Goal: Find specific page/section: Find specific page/section

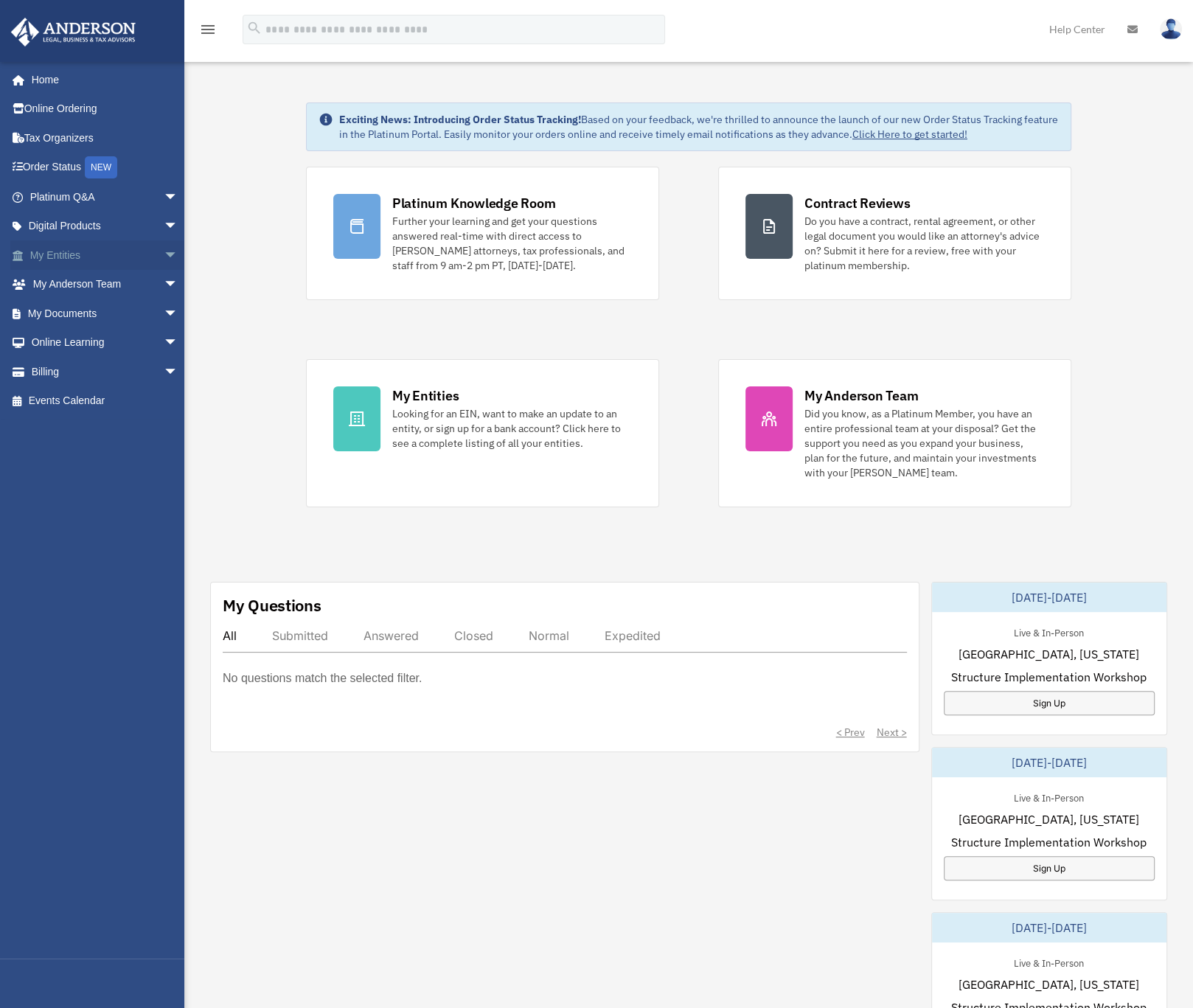
click at [74, 248] on link "My Entities arrow_drop_down" at bounding box center [105, 255] width 190 height 30
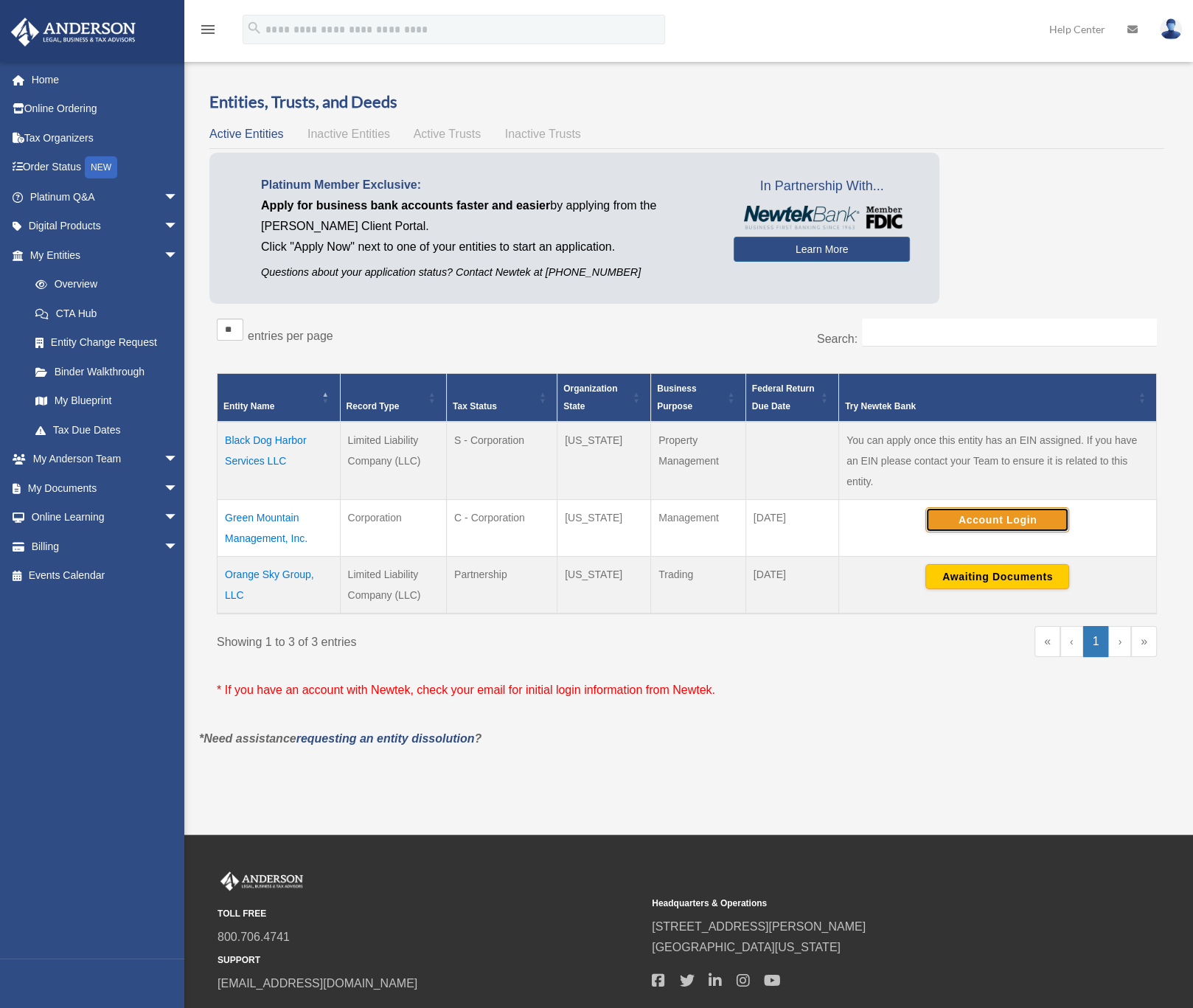
click at [1007, 518] on button "Account Login" at bounding box center [997, 520] width 144 height 25
click at [1005, 520] on button "Account Login" at bounding box center [997, 520] width 144 height 25
click at [974, 517] on button "Account Login" at bounding box center [997, 520] width 144 height 25
click at [439, 131] on span "Active Trusts" at bounding box center [447, 134] width 68 height 13
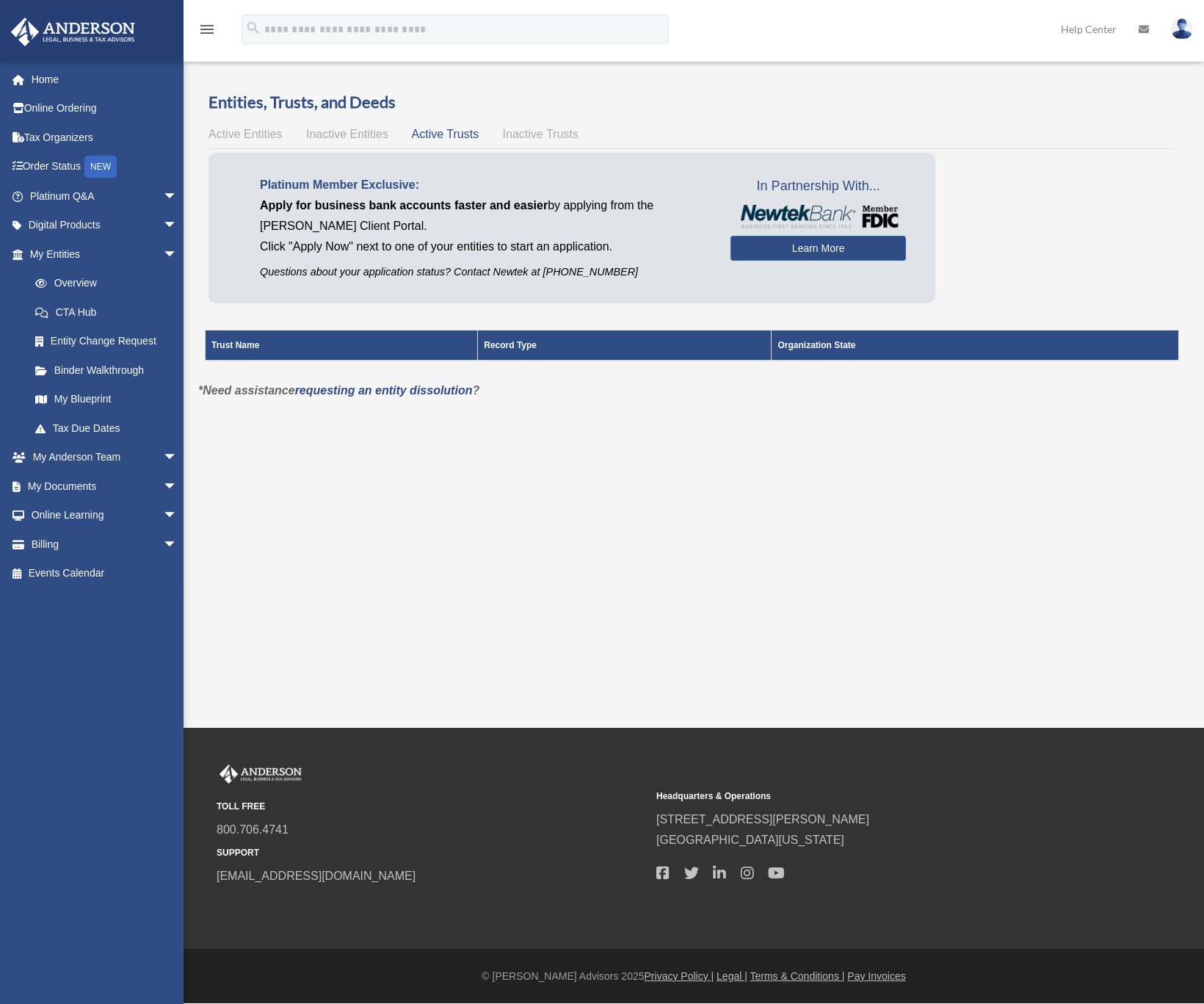
click at [346, 132] on span "Inactive Entities" at bounding box center [346, 134] width 82 height 13
click at [241, 130] on span "Active Entities" at bounding box center [244, 134] width 73 height 13
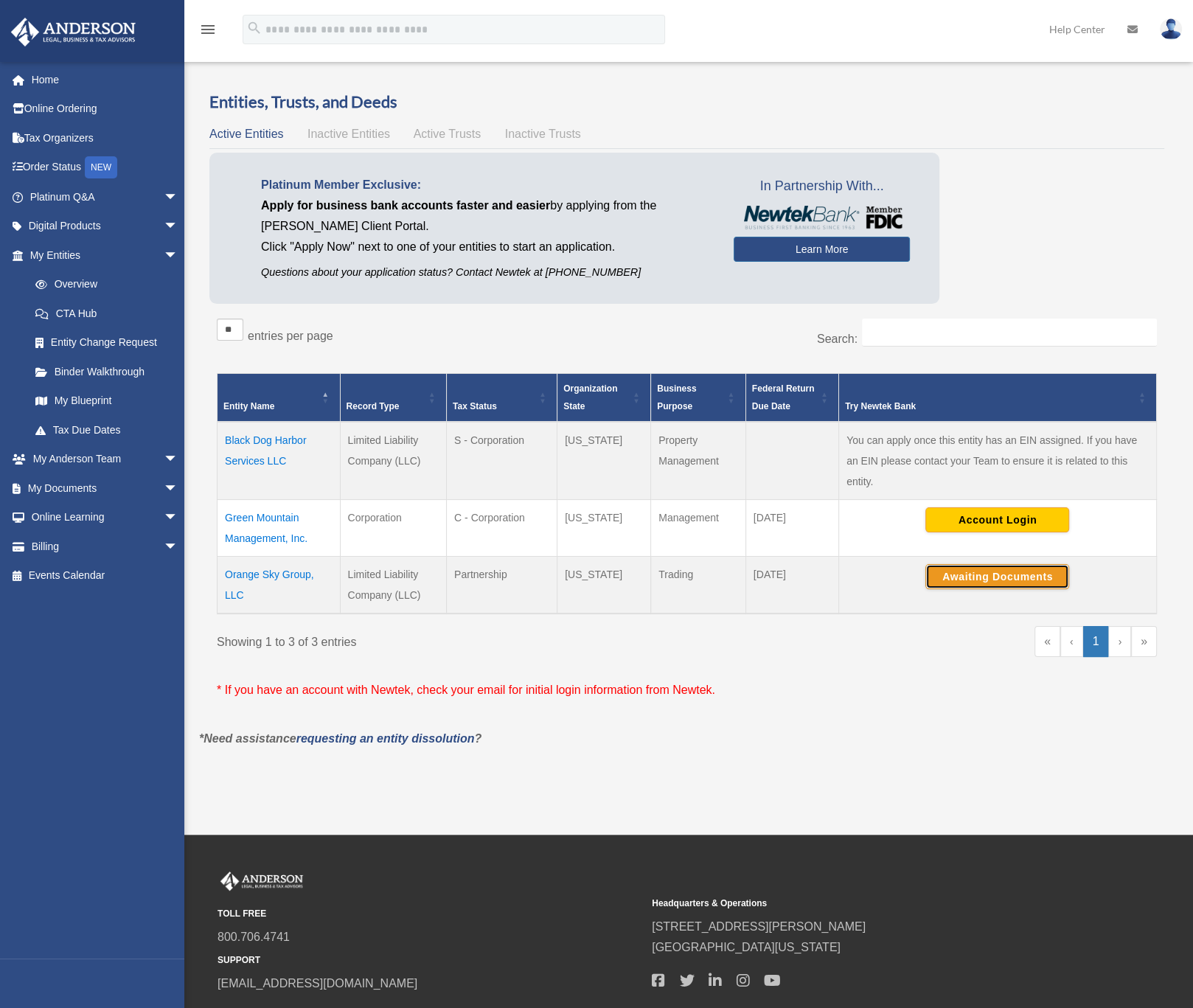
click at [969, 585] on button "Awaiting Documents" at bounding box center [997, 576] width 144 height 25
click at [1001, 515] on button "Account Login" at bounding box center [997, 520] width 144 height 25
